Goal: Task Accomplishment & Management: Use online tool/utility

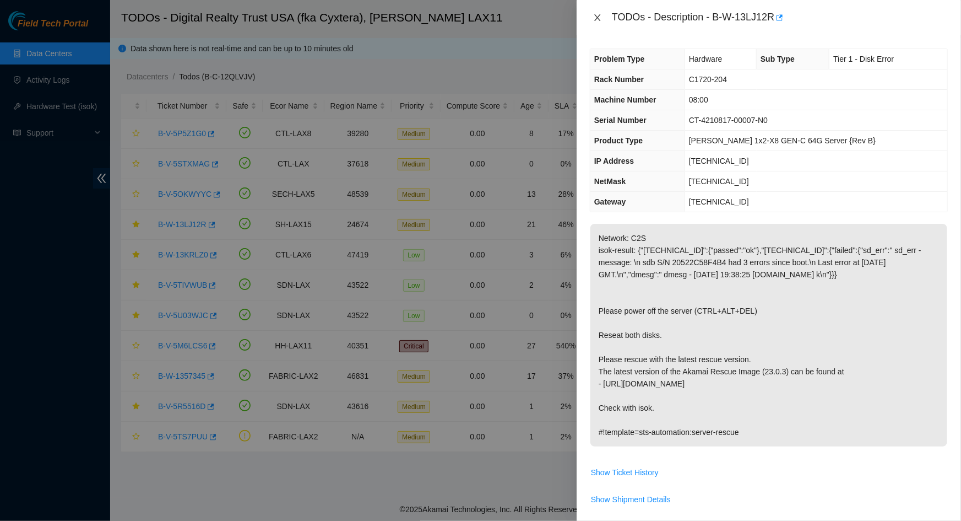
click at [601, 16] on icon "close" at bounding box center [597, 17] width 9 height 9
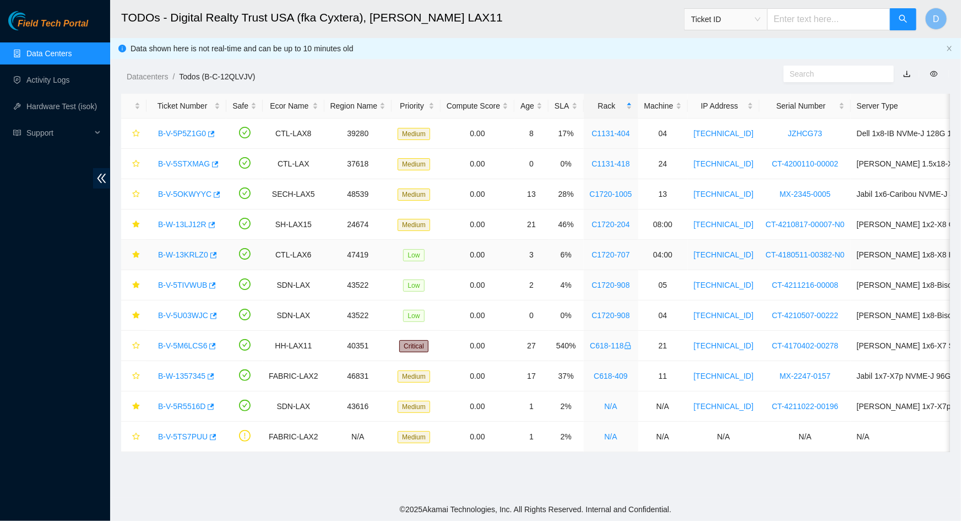
click at [177, 257] on link "B-W-13KRLZ0" at bounding box center [183, 254] width 50 height 9
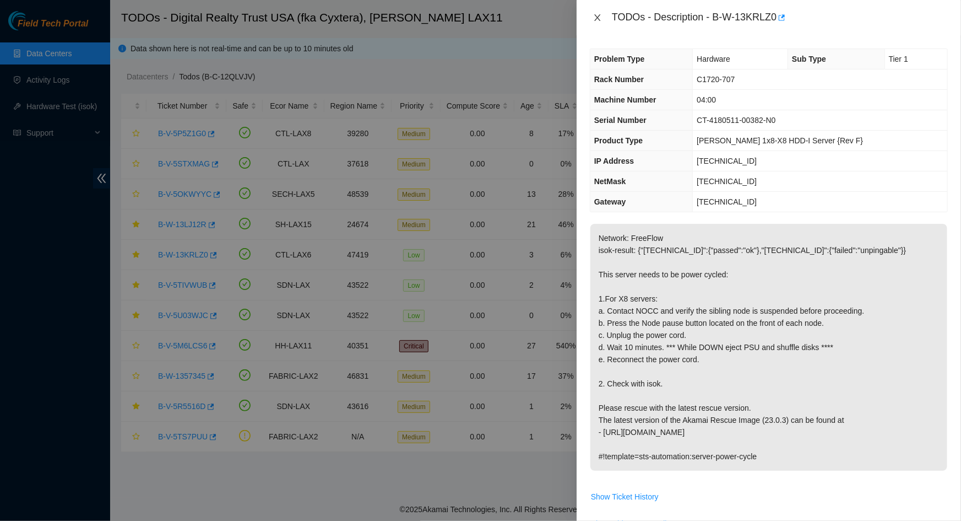
click at [599, 21] on icon "close" at bounding box center [597, 17] width 9 height 9
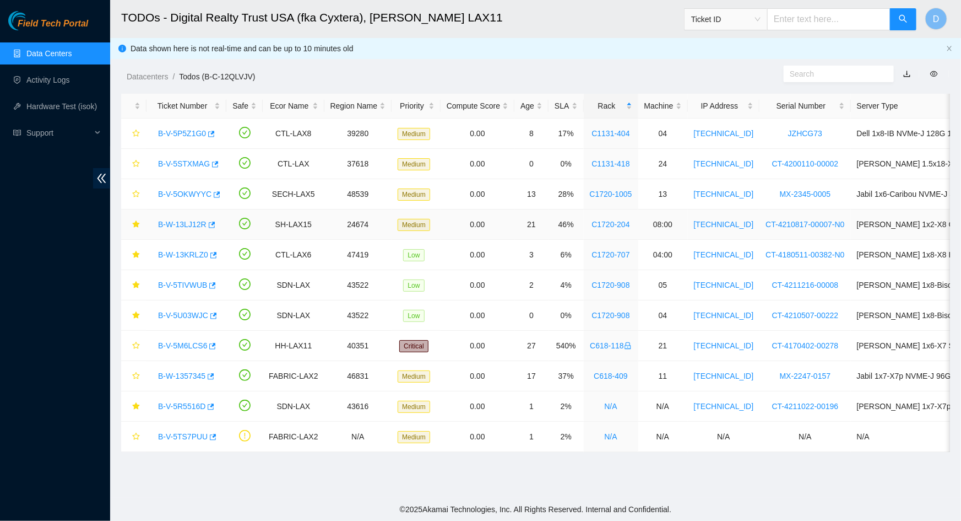
click at [176, 222] on link "B-W-13LJ12R" at bounding box center [182, 224] width 48 height 9
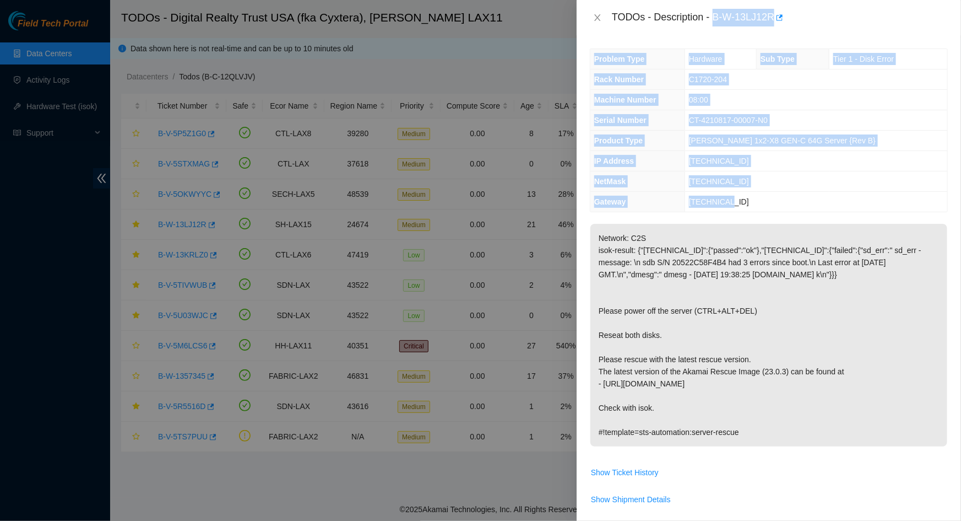
drag, startPoint x: 715, startPoint y: 16, endPoint x: 777, endPoint y: 200, distance: 194.1
click at [777, 200] on div "TODOs - Description - B-W-13LJ12R Problem Type Hardware Sub Type Tier 1 - Disk …" at bounding box center [769, 260] width 385 height 521
copy div "B-W-13LJ12R Problem Type Hardware Sub Type Tier 1 - Disk Error Rack Number C172…"
click at [603, 15] on button "Close" at bounding box center [597, 18] width 15 height 10
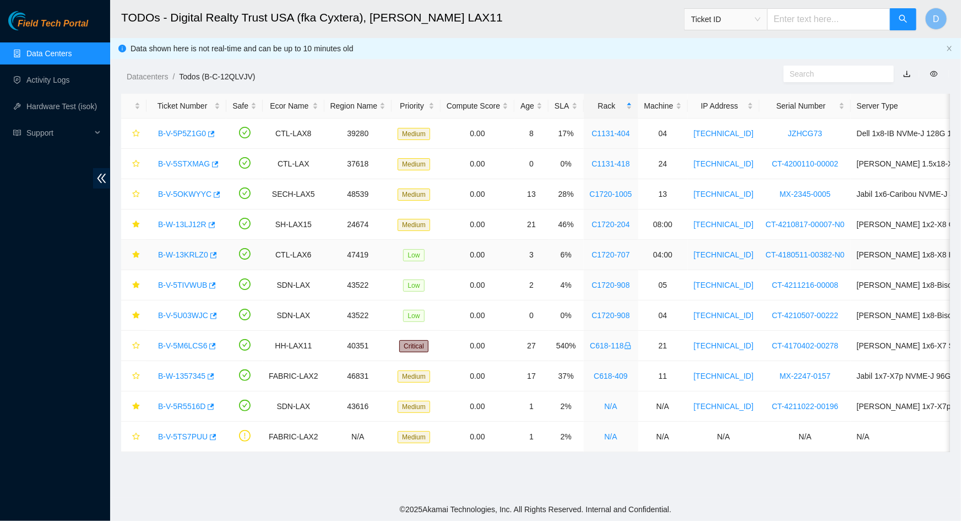
click at [181, 258] on link "B-W-13KRLZ0" at bounding box center [183, 254] width 50 height 9
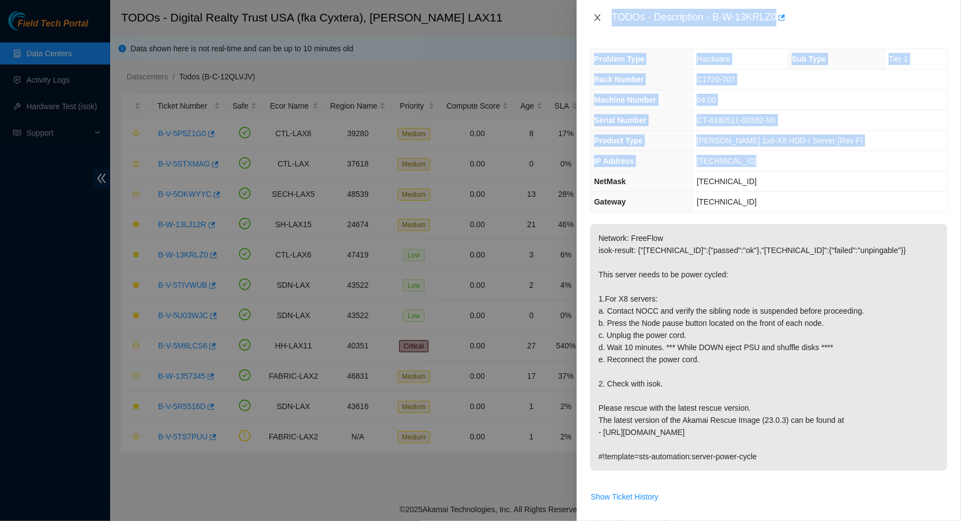
click at [596, 18] on icon "close" at bounding box center [597, 17] width 9 height 9
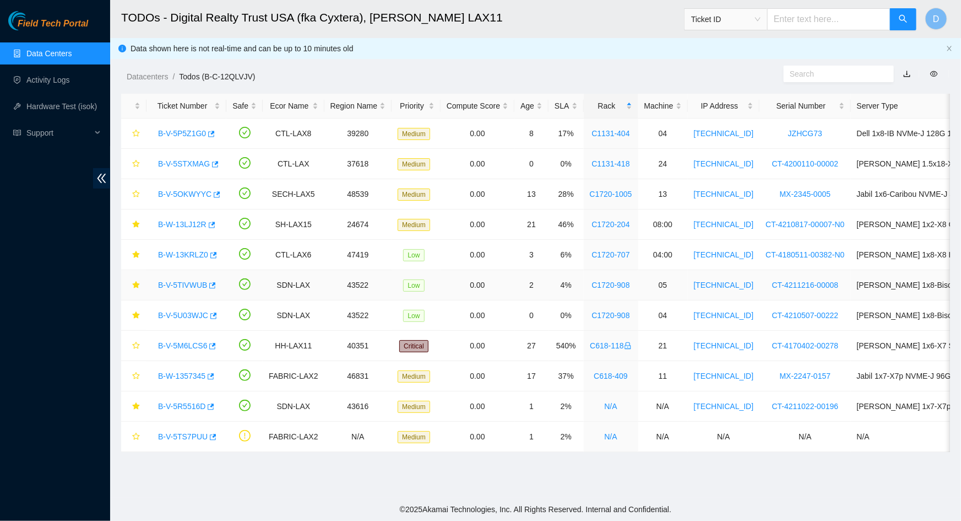
click at [177, 290] on div "B-V-5TIVWUB" at bounding box center [187, 285] width 68 height 18
click at [179, 287] on link "B-V-5TIVWUB" at bounding box center [182, 284] width 49 height 9
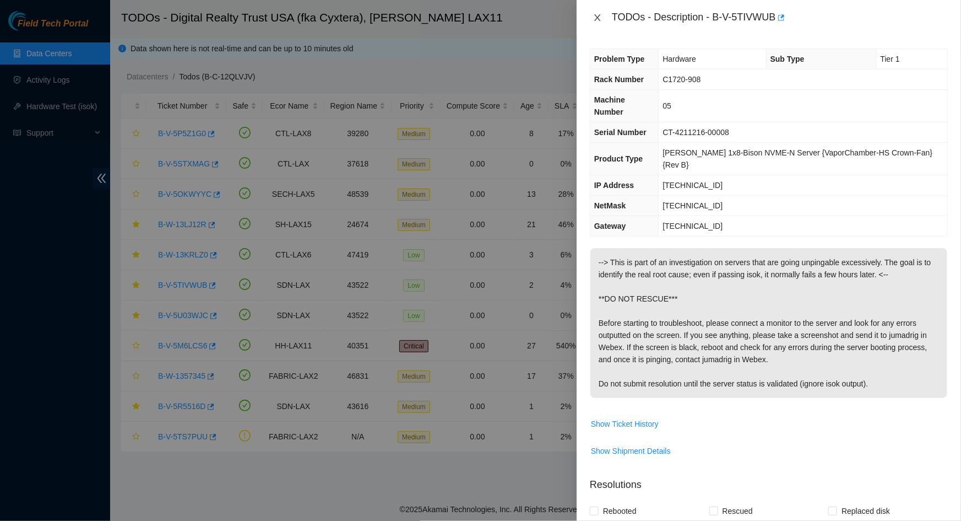
click at [594, 17] on icon "close" at bounding box center [597, 17] width 9 height 9
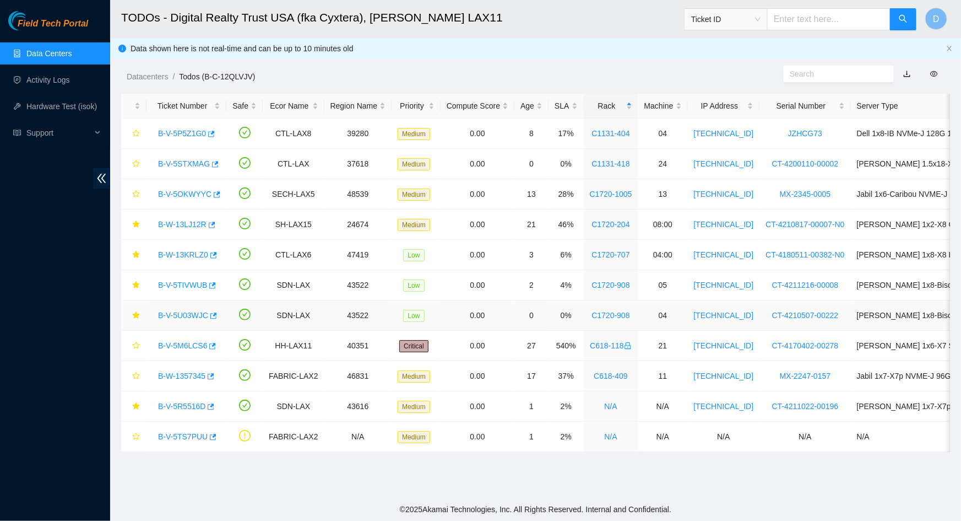
click at [188, 306] on div "B-V-5U03WJC" at bounding box center [187, 315] width 68 height 18
click at [187, 311] on link "B-V-5U03WJC" at bounding box center [183, 315] width 50 height 9
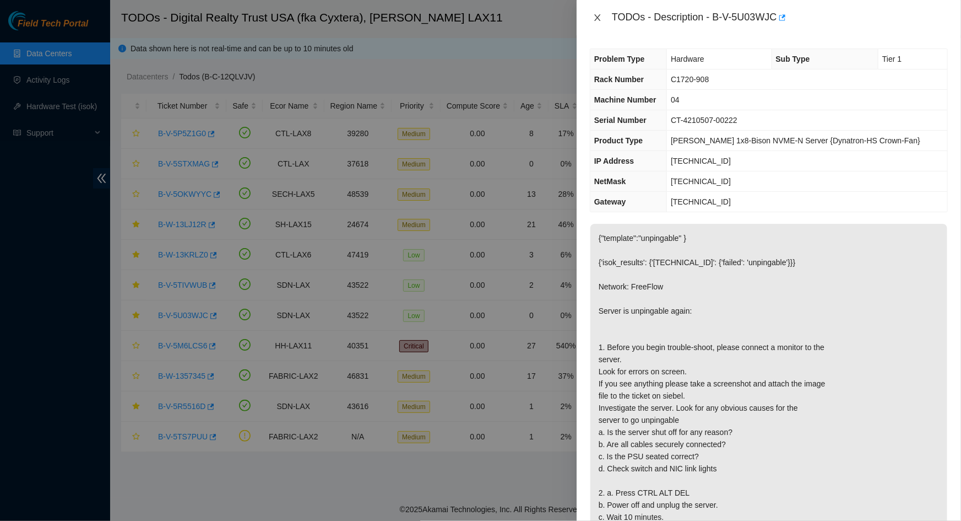
click at [602, 16] on button "Close" at bounding box center [597, 18] width 15 height 10
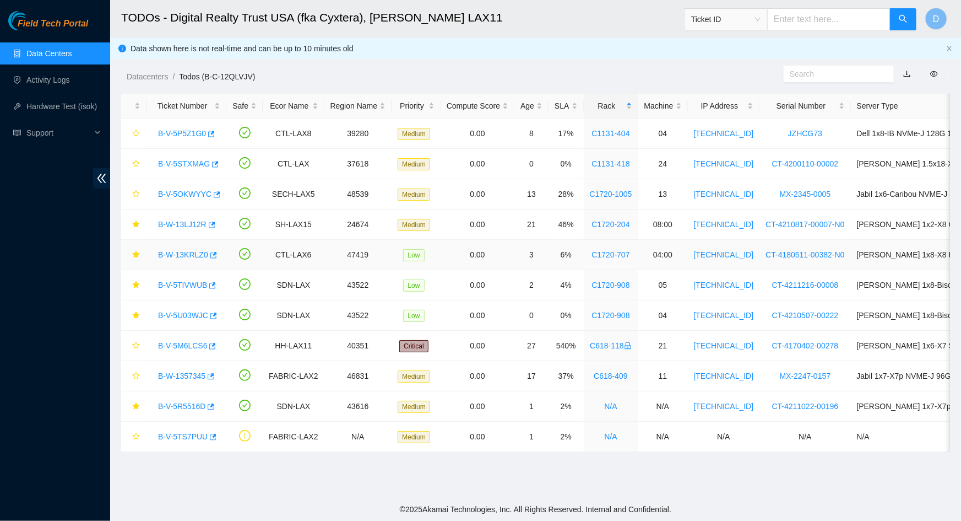
click at [193, 252] on link "B-W-13KRLZ0" at bounding box center [183, 254] width 50 height 9
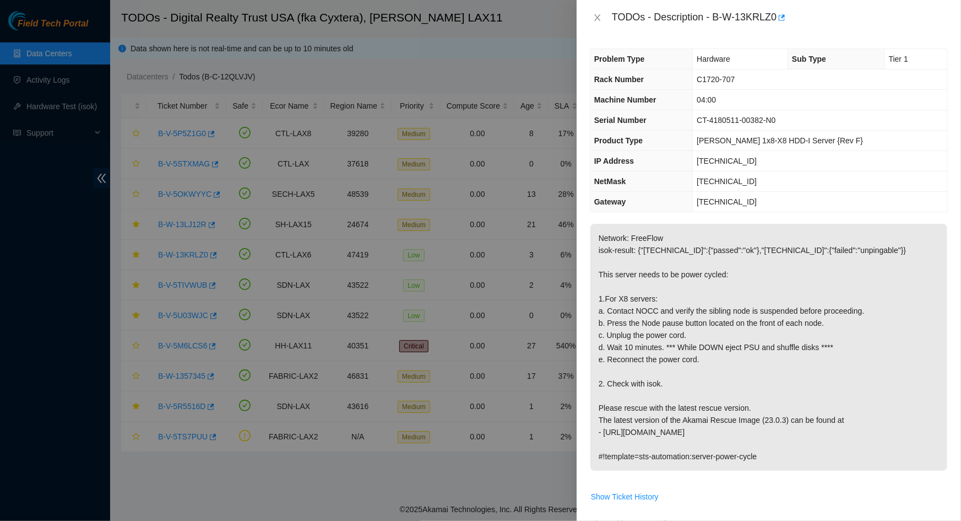
click at [604, 6] on div "TODOs - Description - B-W-13KRLZ0" at bounding box center [769, 17] width 385 height 35
click at [595, 19] on icon "close" at bounding box center [597, 17] width 9 height 9
